Goal: Information Seeking & Learning: Learn about a topic

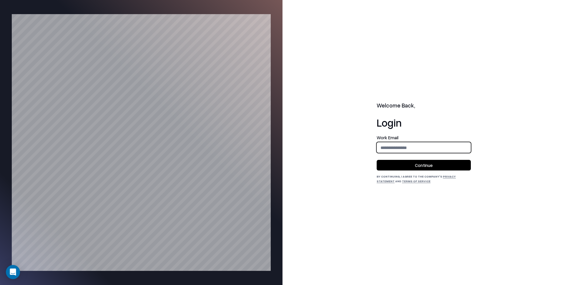
click at [413, 149] on input "email" at bounding box center [424, 147] width 94 height 11
type input "**********"
click at [411, 166] on button "Continue" at bounding box center [424, 165] width 94 height 11
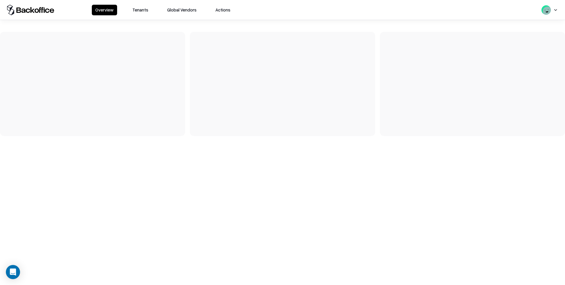
click at [148, 11] on button "Tenants" at bounding box center [140, 10] width 23 height 11
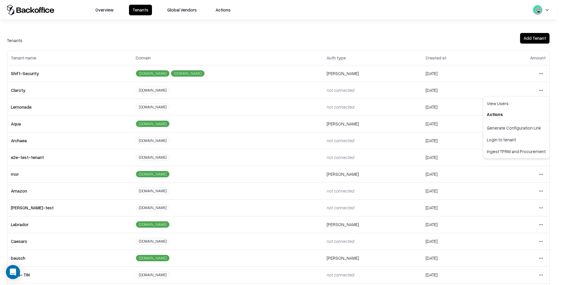
click at [540, 92] on html "Overview Tenants Global Vendors Actions Tenants Add Tenant Tenant name Domain A…" at bounding box center [280, 142] width 561 height 285
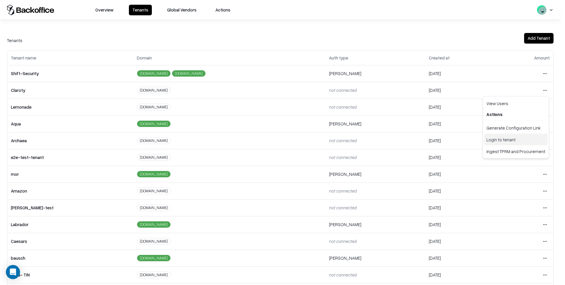
click at [511, 139] on div "Login to tenant" at bounding box center [516, 140] width 64 height 12
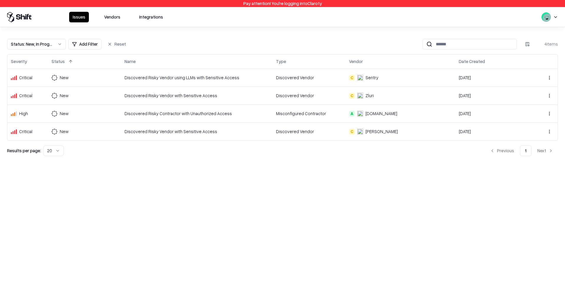
click at [114, 19] on button "Vendors" at bounding box center [112, 17] width 23 height 11
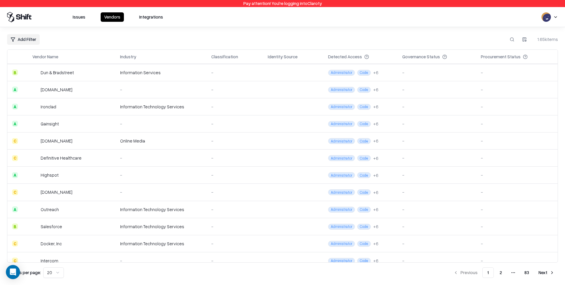
click at [21, 42] on html "Pay attention! You're logging into Claroty Issues Vendors Integrations Add Filt…" at bounding box center [282, 142] width 565 height 285
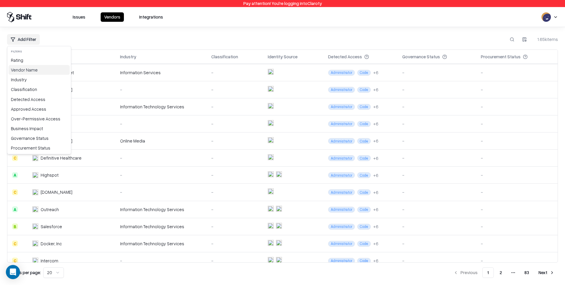
click at [25, 68] on div "Vendor Name" at bounding box center [39, 70] width 61 height 10
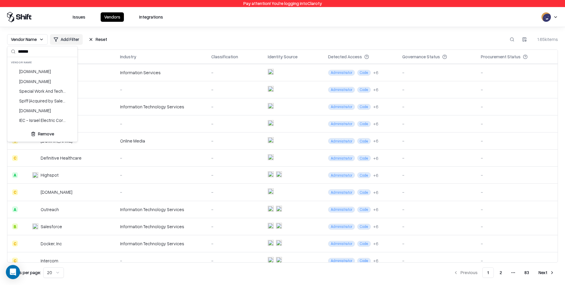
scroll to position [2, 0]
type input "*******"
click at [128, 47] on html "Pay attention! You're logging into Claroty Issues Vendors Integrations Vendor N…" at bounding box center [282, 142] width 565 height 285
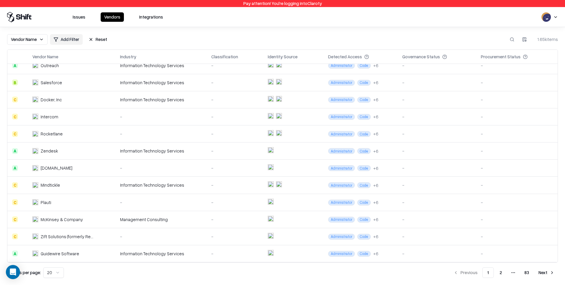
scroll to position [0, 0]
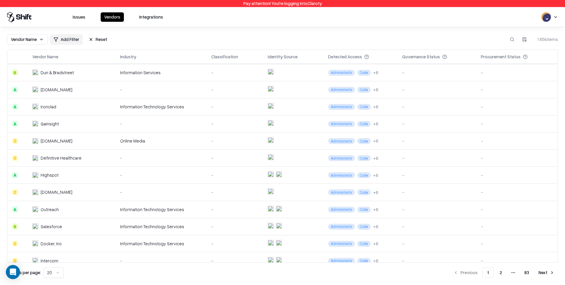
click at [50, 12] on div "Issues Vendors Integrations" at bounding box center [87, 17] width 160 height 11
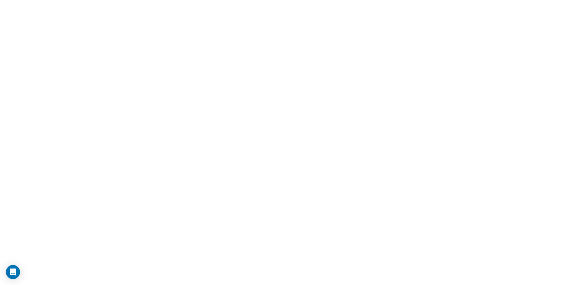
drag, startPoint x: 158, startPoint y: 17, endPoint x: 155, endPoint y: 21, distance: 5.1
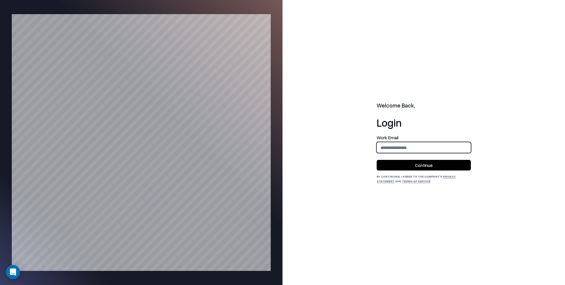
click at [422, 150] on input "email" at bounding box center [424, 147] width 94 height 11
type input "**********"
click at [423, 163] on button "Continue" at bounding box center [424, 165] width 94 height 11
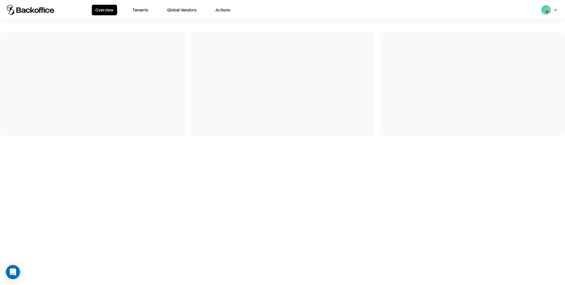
click at [141, 11] on button "Tenants" at bounding box center [140, 10] width 23 height 11
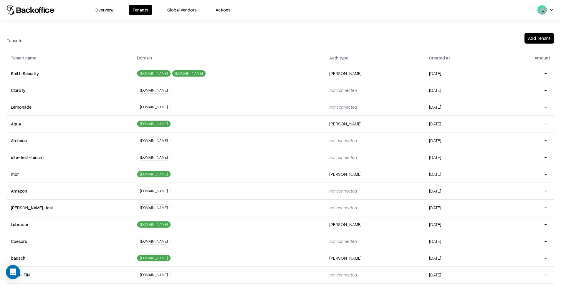
click at [547, 125] on td "Open menu" at bounding box center [524, 123] width 57 height 17
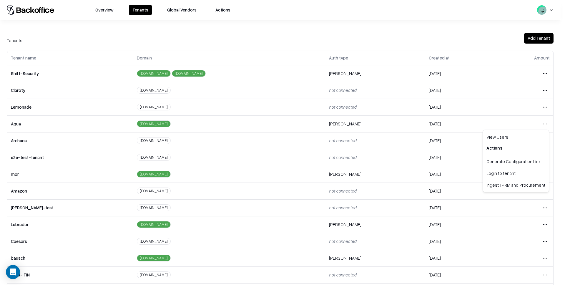
click at [538, 125] on html "Overview Tenants Global Vendors Actions Tenants Add Tenant Tenant name Domain A…" at bounding box center [282, 142] width 565 height 285
click at [495, 172] on div "Login to tenant" at bounding box center [516, 173] width 64 height 12
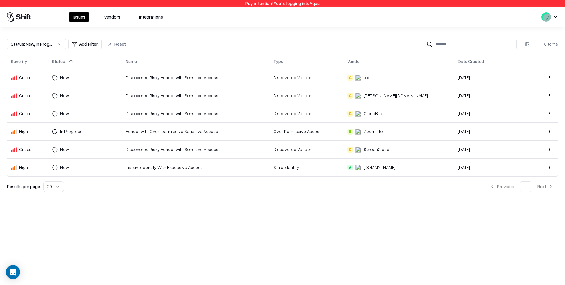
click at [110, 12] on button "Vendors" at bounding box center [112, 17] width 23 height 11
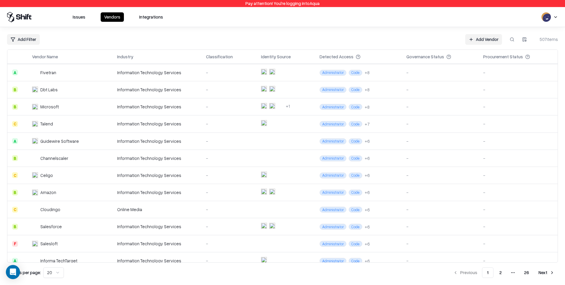
click at [59, 53] on th "Vendor Name" at bounding box center [69, 57] width 85 height 14
click at [60, 55] on div "Vendor Name" at bounding box center [70, 56] width 76 height 7
click at [63, 57] on button at bounding box center [63, 56] width 7 height 7
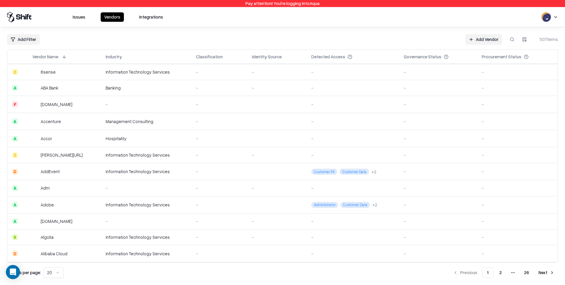
scroll to position [136, 0]
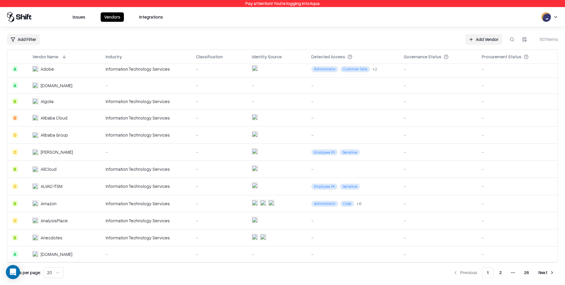
click at [544, 270] on button "Next" at bounding box center [546, 272] width 23 height 11
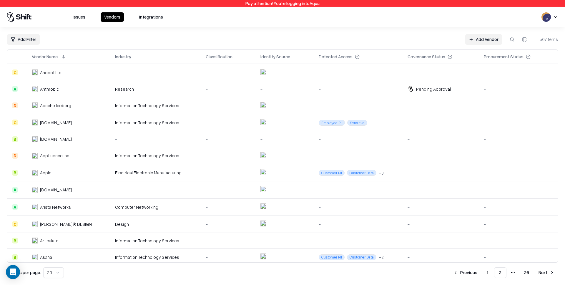
click at [543, 268] on button "Next" at bounding box center [546, 272] width 23 height 11
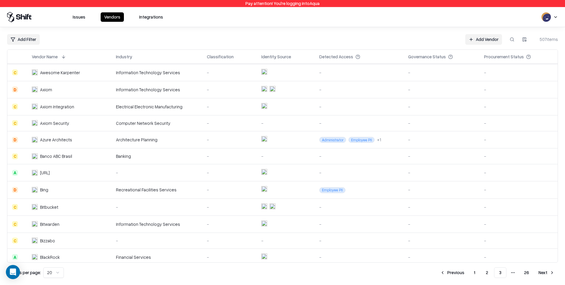
click at [71, 142] on div "Azure Architects" at bounding box center [62, 140] width 61 height 6
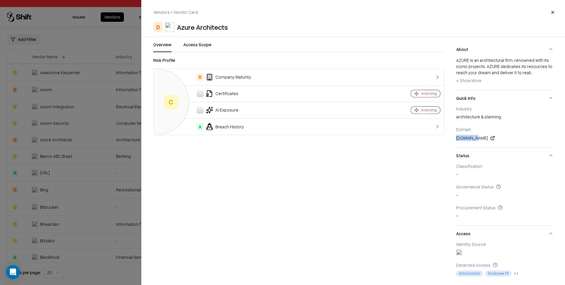
drag, startPoint x: 456, startPoint y: 138, endPoint x: 478, endPoint y: 137, distance: 22.1
click at [478, 137] on div "Overview Access Scope Risk Profile C D Company Maturity Certificates Analyzing …" at bounding box center [354, 160] width 424 height 236
copy div "[DOMAIN_NAME]"
click at [106, 81] on div at bounding box center [282, 142] width 565 height 285
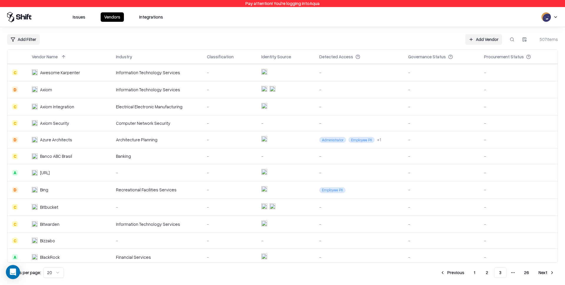
click at [59, 194] on td "Bing" at bounding box center [69, 189] width 85 height 17
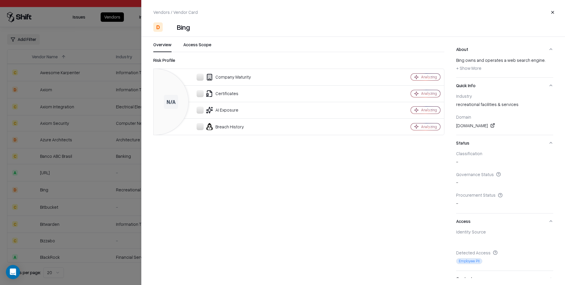
drag, startPoint x: 551, startPoint y: 16, endPoint x: 536, endPoint y: 19, distance: 15.0
click at [551, 16] on button "Close" at bounding box center [553, 12] width 11 height 11
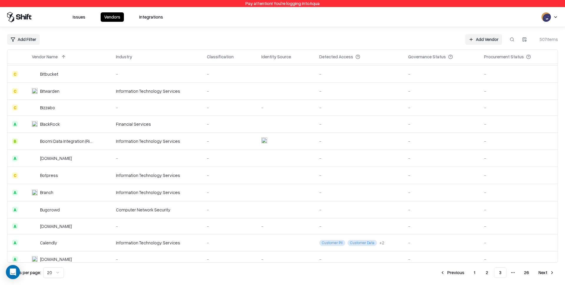
scroll to position [138, 0]
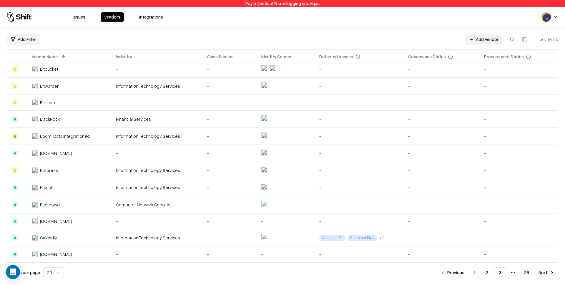
click at [540, 273] on button "Next" at bounding box center [546, 272] width 23 height 11
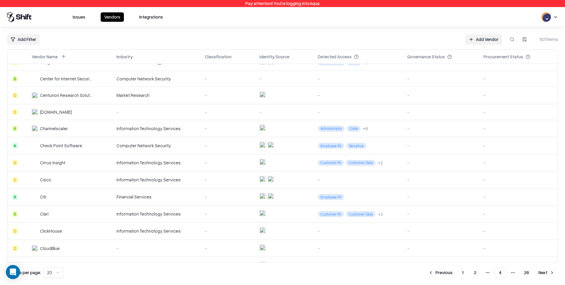
scroll to position [140, 0]
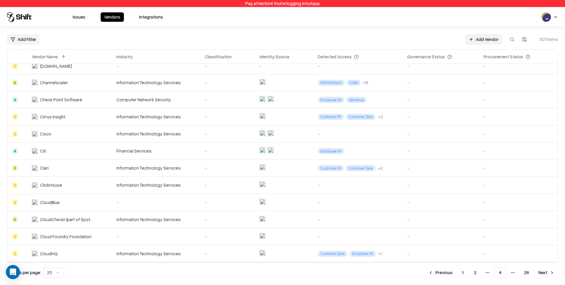
click at [546, 273] on button "Next" at bounding box center [546, 272] width 23 height 11
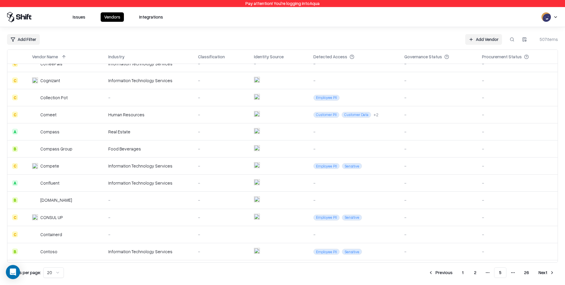
scroll to position [139, 0]
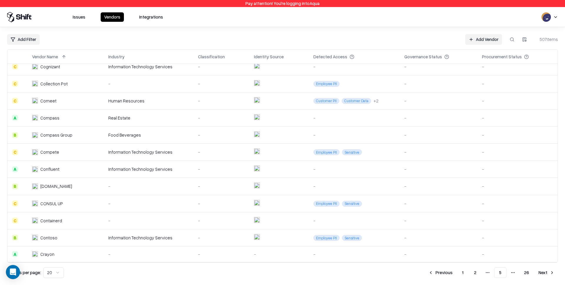
click at [551, 275] on button "Next" at bounding box center [546, 272] width 23 height 11
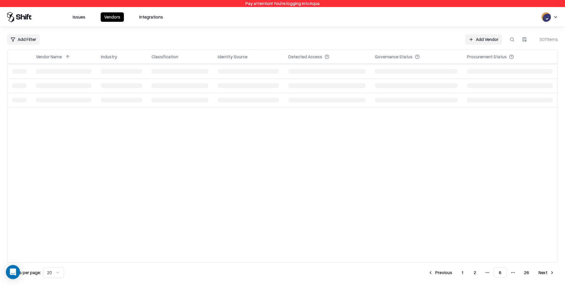
scroll to position [0, 0]
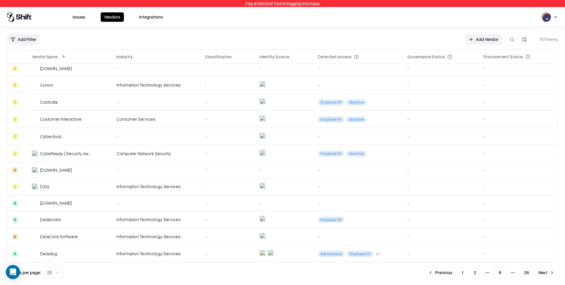
scroll to position [138, 0]
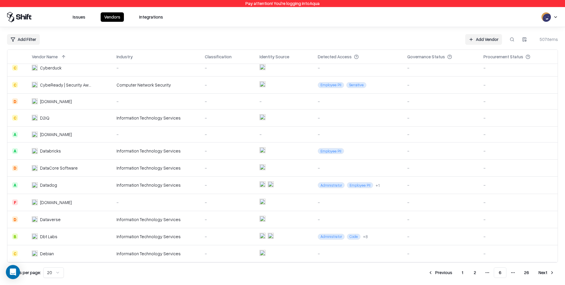
click at [548, 274] on button "Next" at bounding box center [546, 272] width 23 height 11
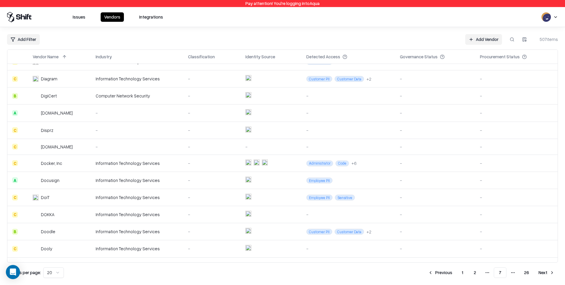
scroll to position [79, 0]
click at [70, 83] on td "Diagram" at bounding box center [59, 77] width 63 height 17
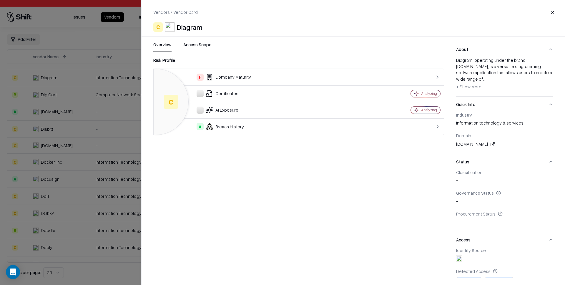
click at [70, 140] on div at bounding box center [282, 142] width 565 height 285
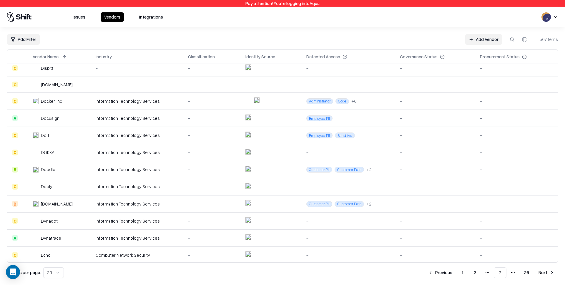
scroll to position [142, 0]
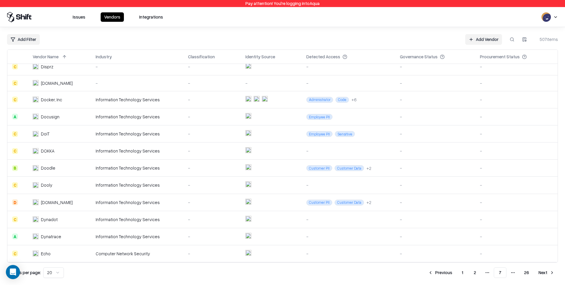
click at [50, 202] on div "[DOMAIN_NAME]" at bounding box center [57, 202] width 32 height 6
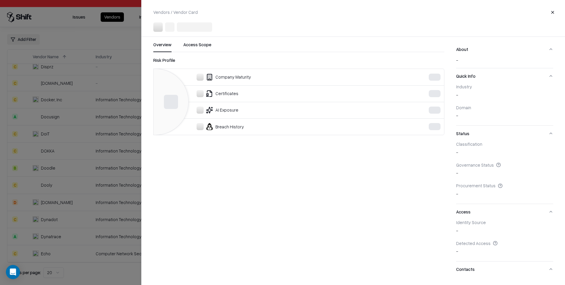
click at [50, 202] on div at bounding box center [282, 142] width 565 height 285
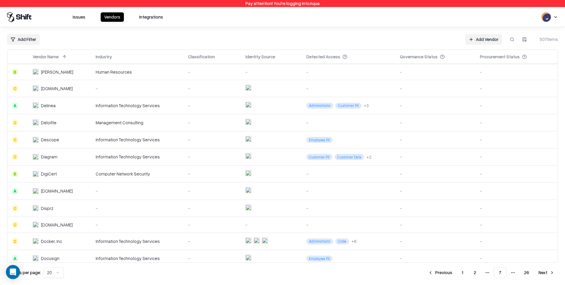
click at [73, 160] on td "Diagram" at bounding box center [59, 156] width 63 height 17
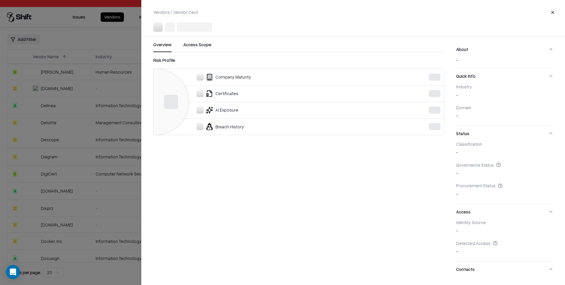
click at [108, 159] on div at bounding box center [282, 142] width 565 height 285
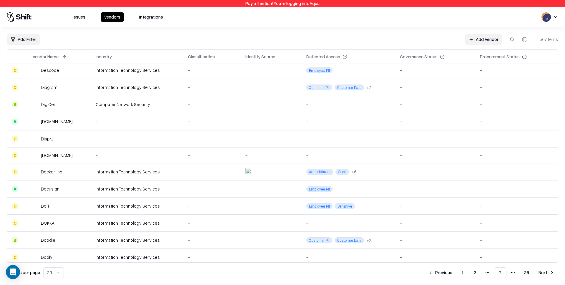
scroll to position [142, 0]
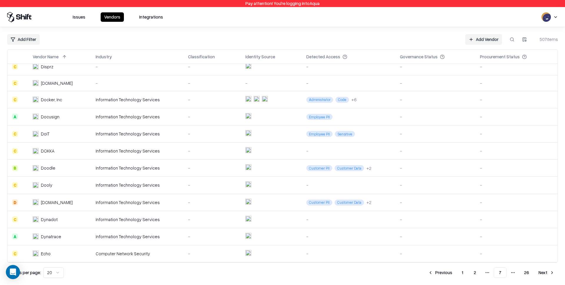
click at [550, 270] on button "Next" at bounding box center [546, 272] width 23 height 11
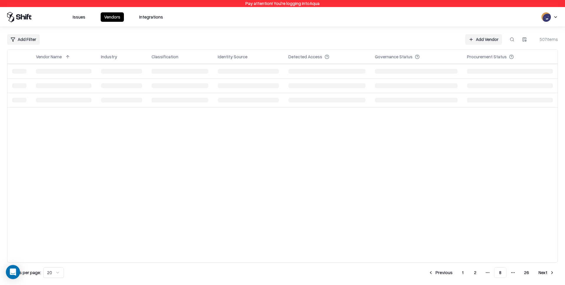
scroll to position [0, 0]
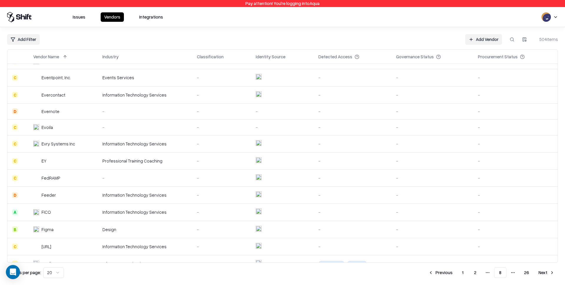
scroll to position [139, 0]
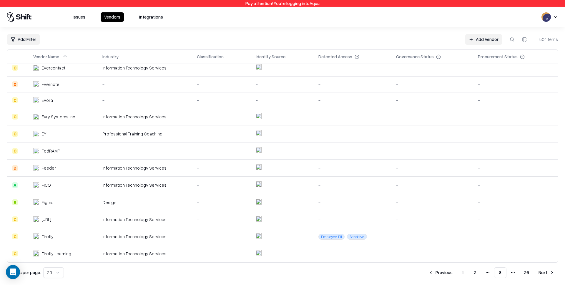
click at [541, 271] on button "Next" at bounding box center [546, 272] width 23 height 11
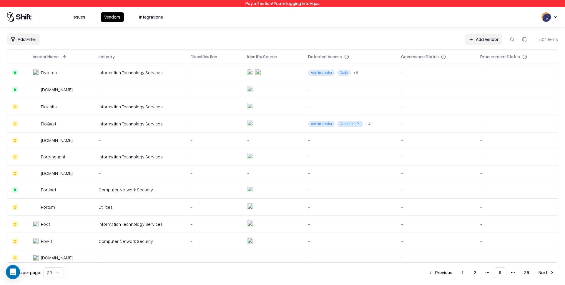
scroll to position [137, 0]
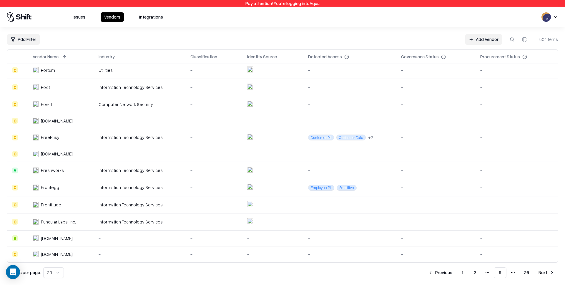
click at [543, 278] on div "Add Filter Add Vendor 504 items Vendor Name Industry Classification Identity So…" at bounding box center [282, 156] width 565 height 258
click at [544, 276] on button "Next" at bounding box center [546, 272] width 23 height 11
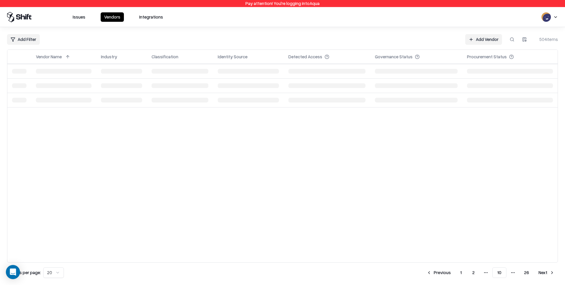
scroll to position [0, 0]
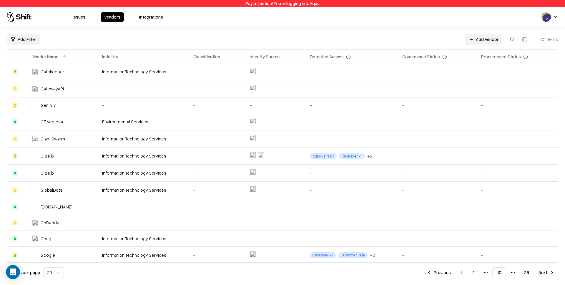
scroll to position [1, 0]
click at [60, 159] on td "GitHub" at bounding box center [63, 155] width 70 height 17
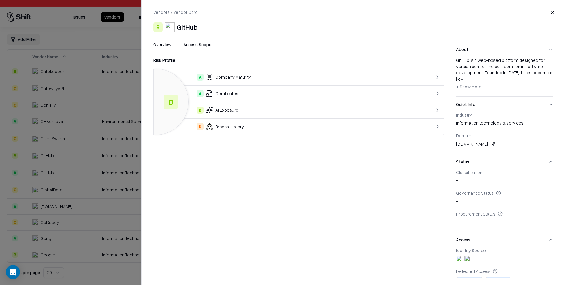
click at [58, 168] on div at bounding box center [282, 142] width 565 height 285
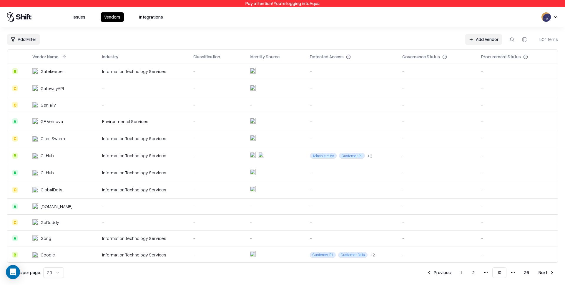
click at [58, 168] on td "GitHub" at bounding box center [63, 172] width 70 height 17
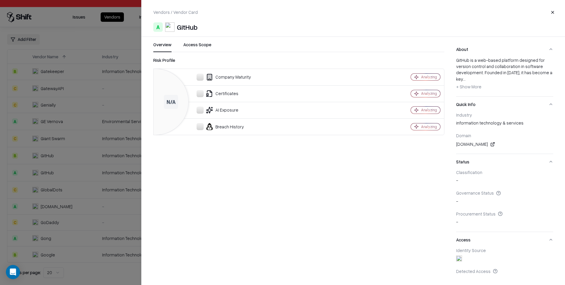
click at [113, 119] on div at bounding box center [282, 142] width 565 height 285
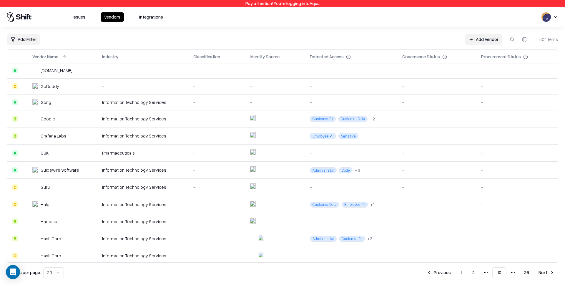
scroll to position [139, 0]
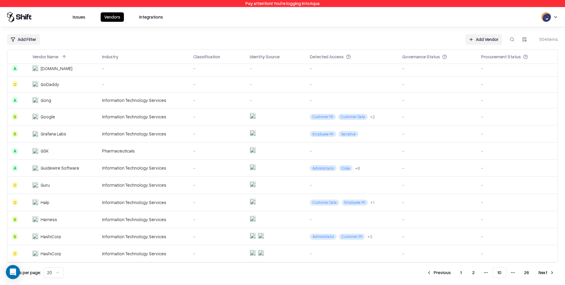
click at [65, 239] on div "HashiCorp" at bounding box center [62, 237] width 60 height 6
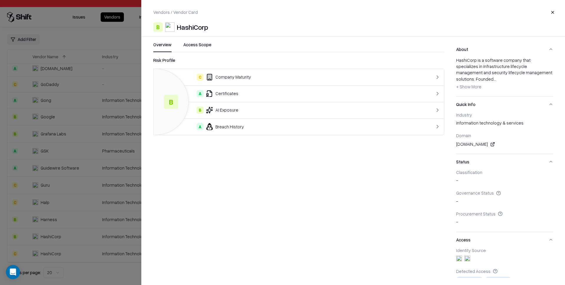
click at [56, 251] on div at bounding box center [282, 142] width 565 height 285
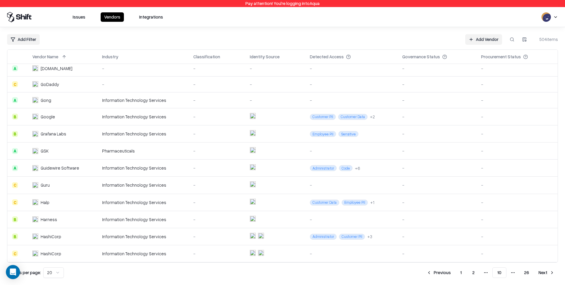
click at [56, 251] on div "HashiCorp" at bounding box center [51, 254] width 21 height 6
